Goal: Task Accomplishment & Management: Manage account settings

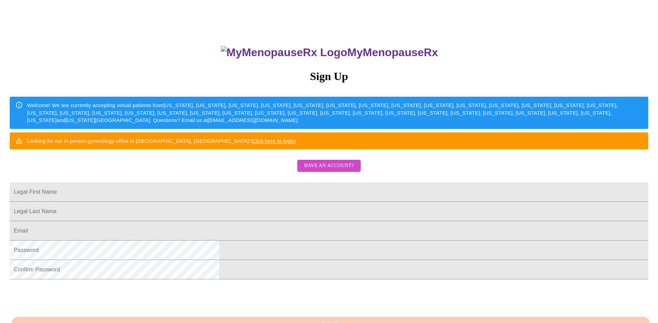
scroll to position [69, 0]
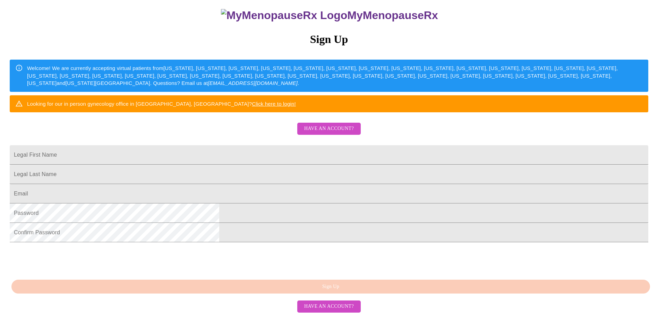
click at [344, 133] on span "Have an account?" at bounding box center [329, 129] width 50 height 9
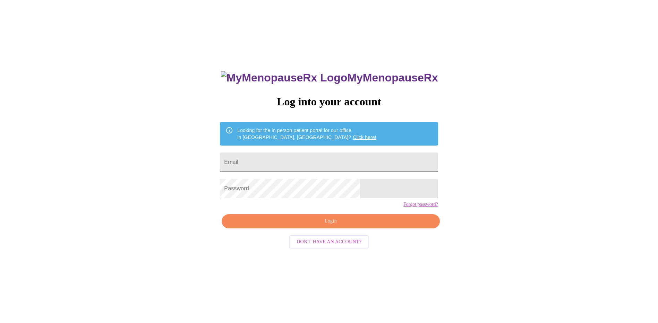
click at [287, 160] on input "Email" at bounding box center [329, 162] width 218 height 19
type input "[EMAIL_ADDRESS][DOMAIN_NAME]"
click at [338, 247] on span "Don't have an account?" at bounding box center [329, 242] width 65 height 9
